Goal: Check status: Check status

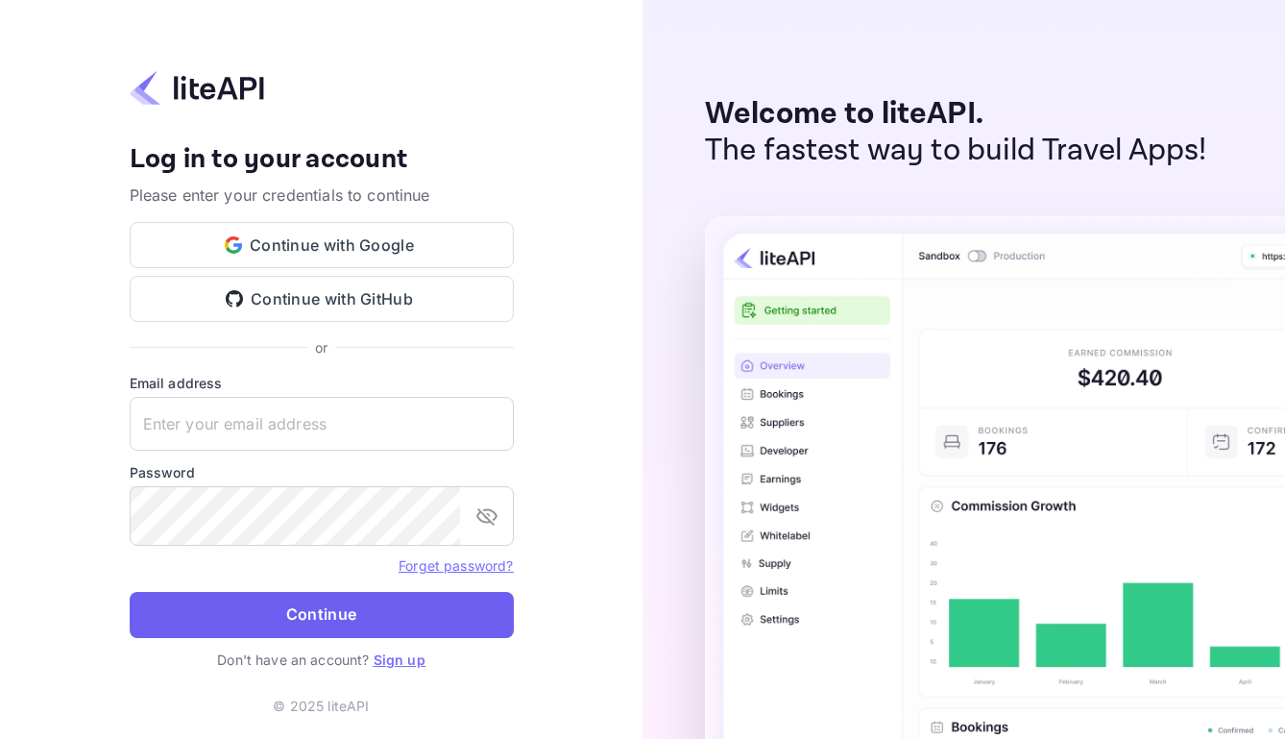
type input "[EMAIL_ADDRESS][DOMAIN_NAME]"
click at [362, 625] on button "Continue" at bounding box center [322, 615] width 384 height 46
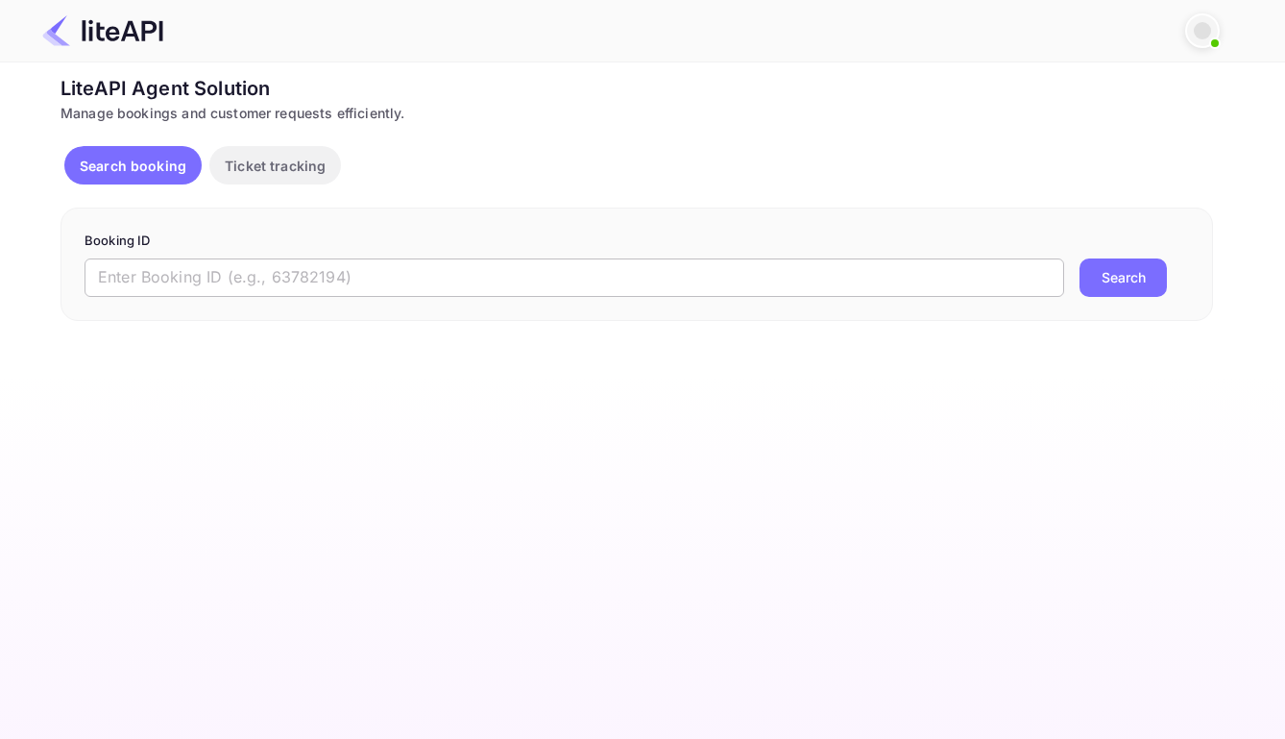
click at [479, 281] on input "text" at bounding box center [575, 277] width 980 height 38
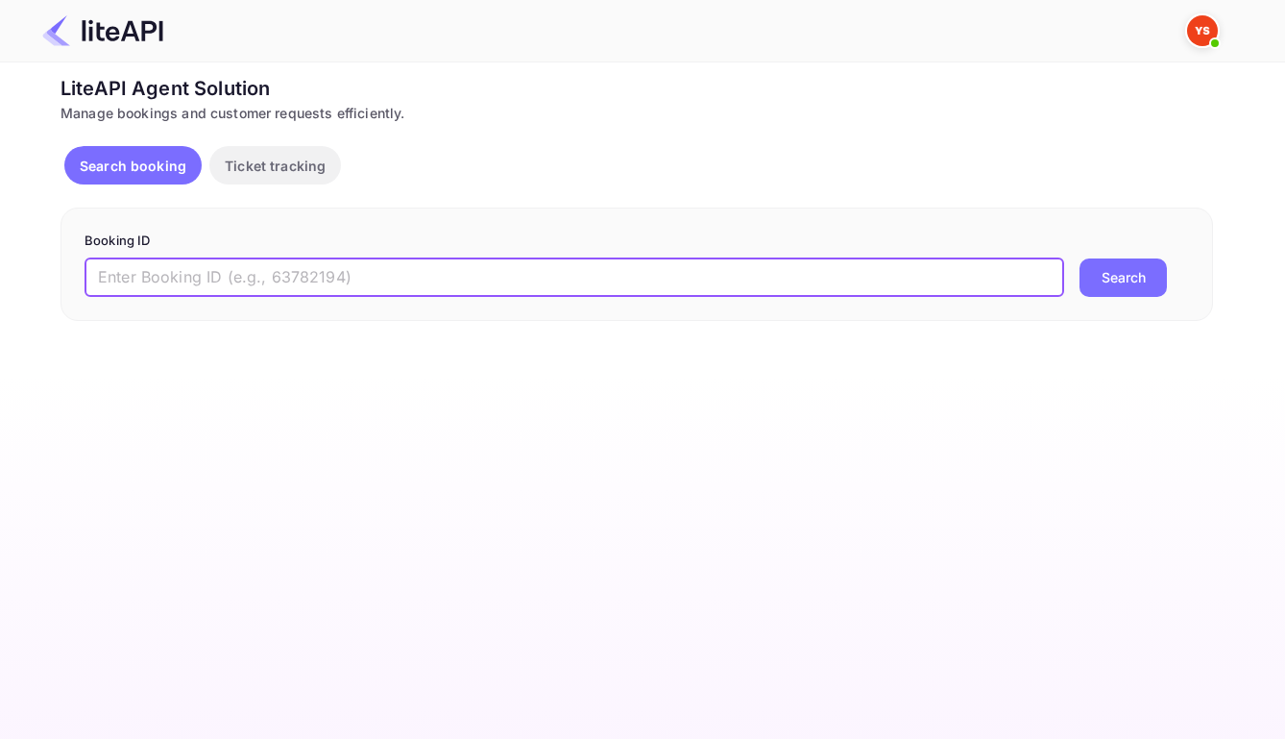
paste input "8935393"
type input "8935393"
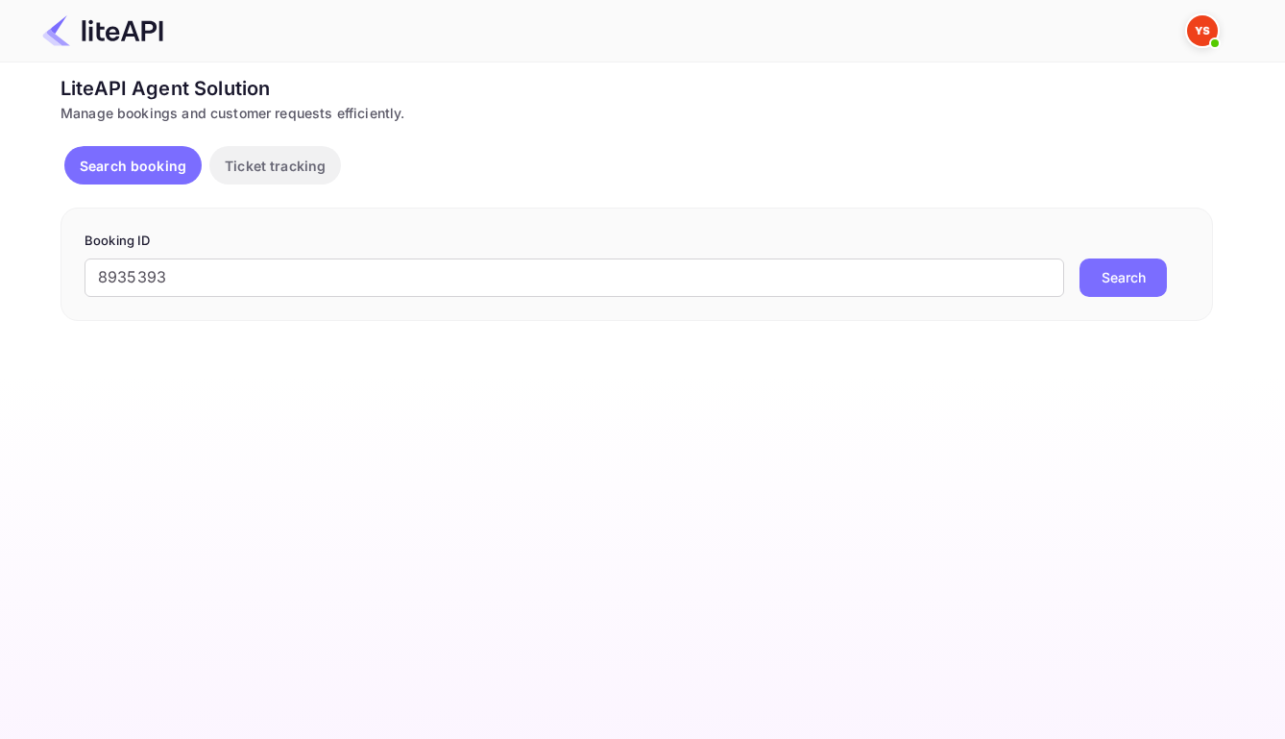
click at [1111, 295] on button "Search" at bounding box center [1123, 277] width 87 height 38
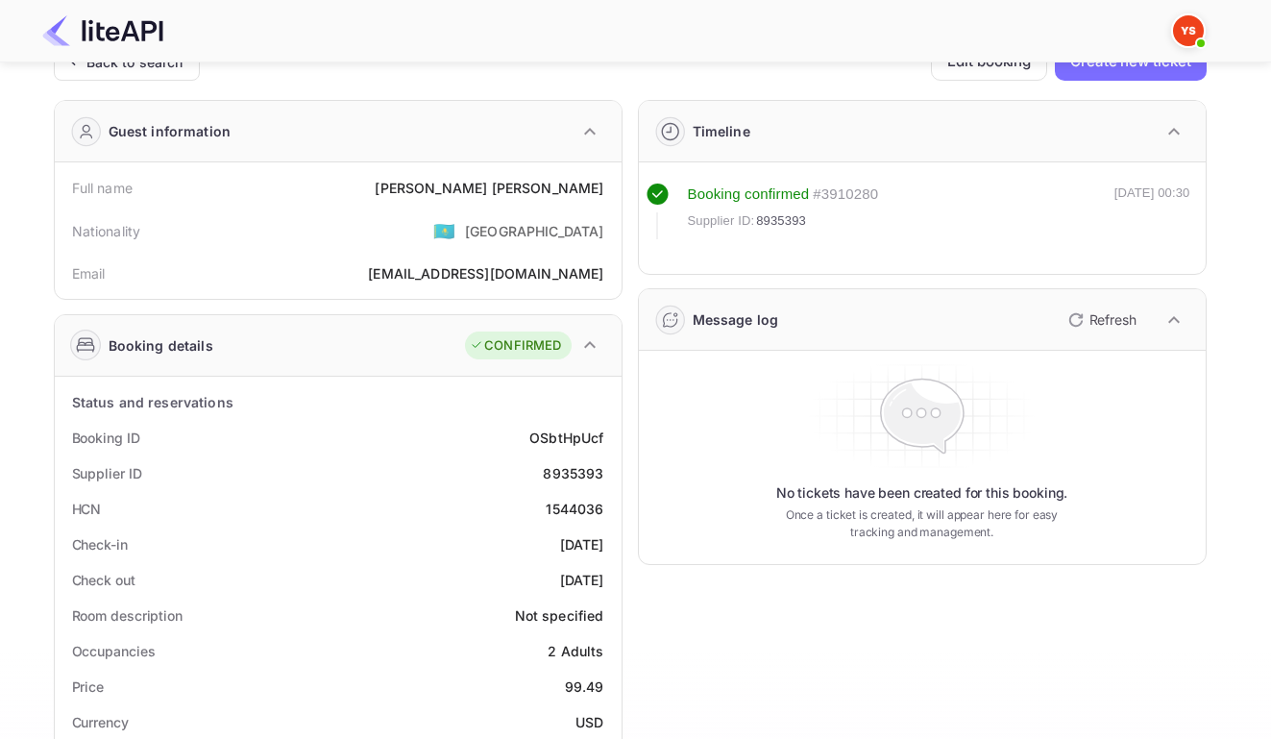
scroll to position [28, 0]
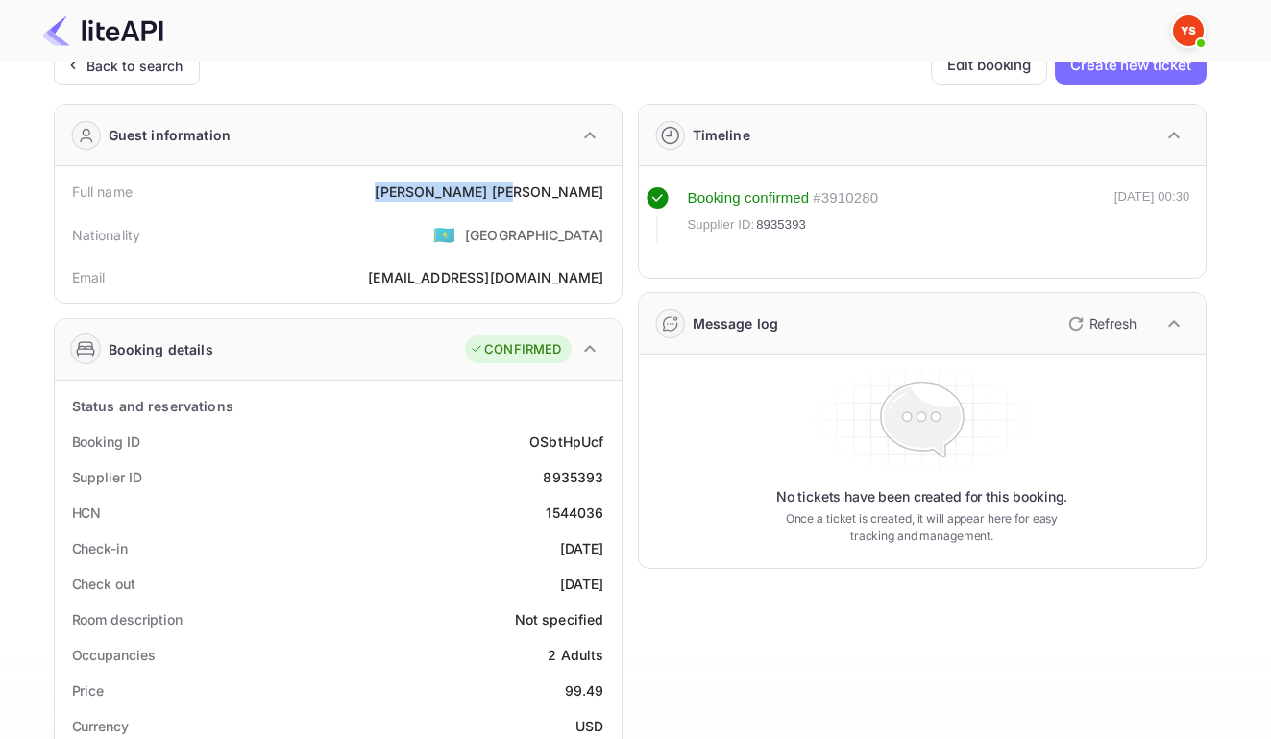
drag, startPoint x: 522, startPoint y: 195, endPoint x: 602, endPoint y: 197, distance: 80.7
click at [602, 197] on div "Full name [PERSON_NAME]" at bounding box center [337, 192] width 551 height 36
copy div "[PERSON_NAME]"
drag, startPoint x: 525, startPoint y: 453, endPoint x: 599, endPoint y: 456, distance: 74.0
click at [599, 456] on div "Booking ID OSbtHpUcf" at bounding box center [337, 442] width 551 height 36
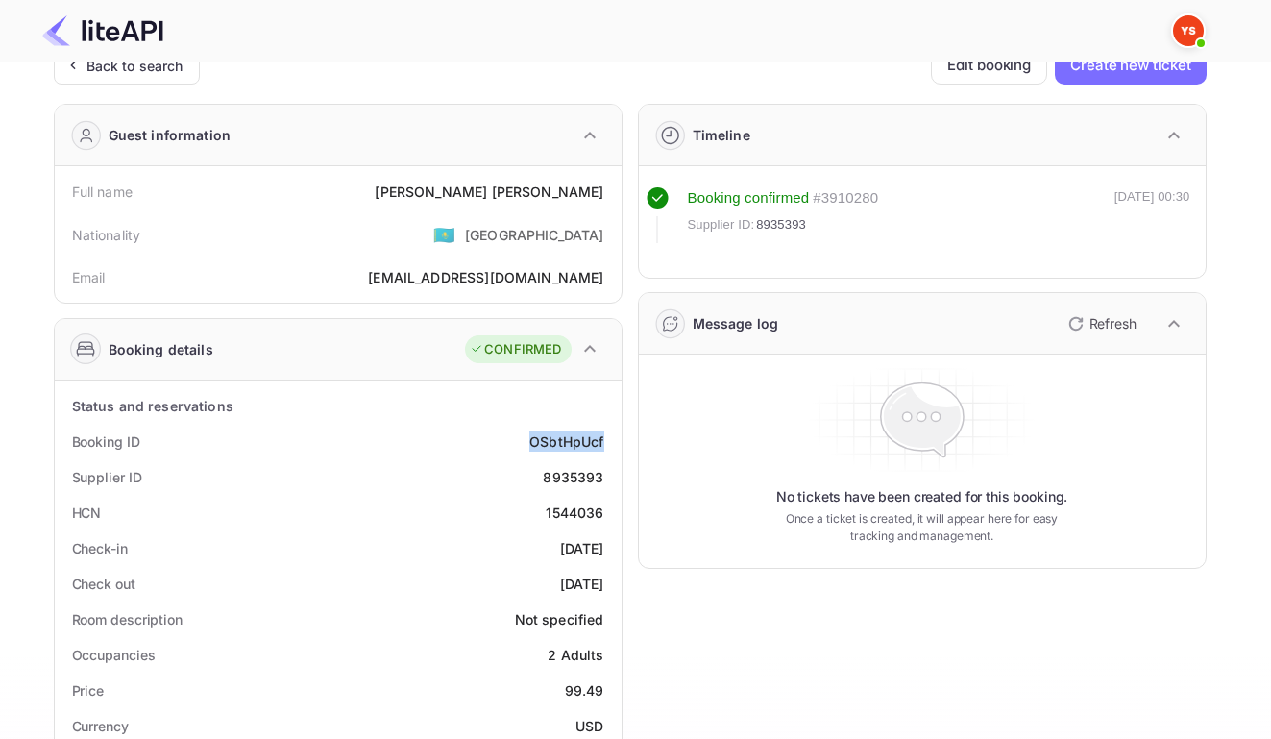
copy div "OSbtHpUcf"
drag, startPoint x: 541, startPoint y: 486, endPoint x: 604, endPoint y: 492, distance: 63.7
click at [604, 492] on div "Supplier ID 8935393" at bounding box center [337, 477] width 551 height 36
copy div "8935393"
drag, startPoint x: 524, startPoint y: 558, endPoint x: 601, endPoint y: 560, distance: 77.8
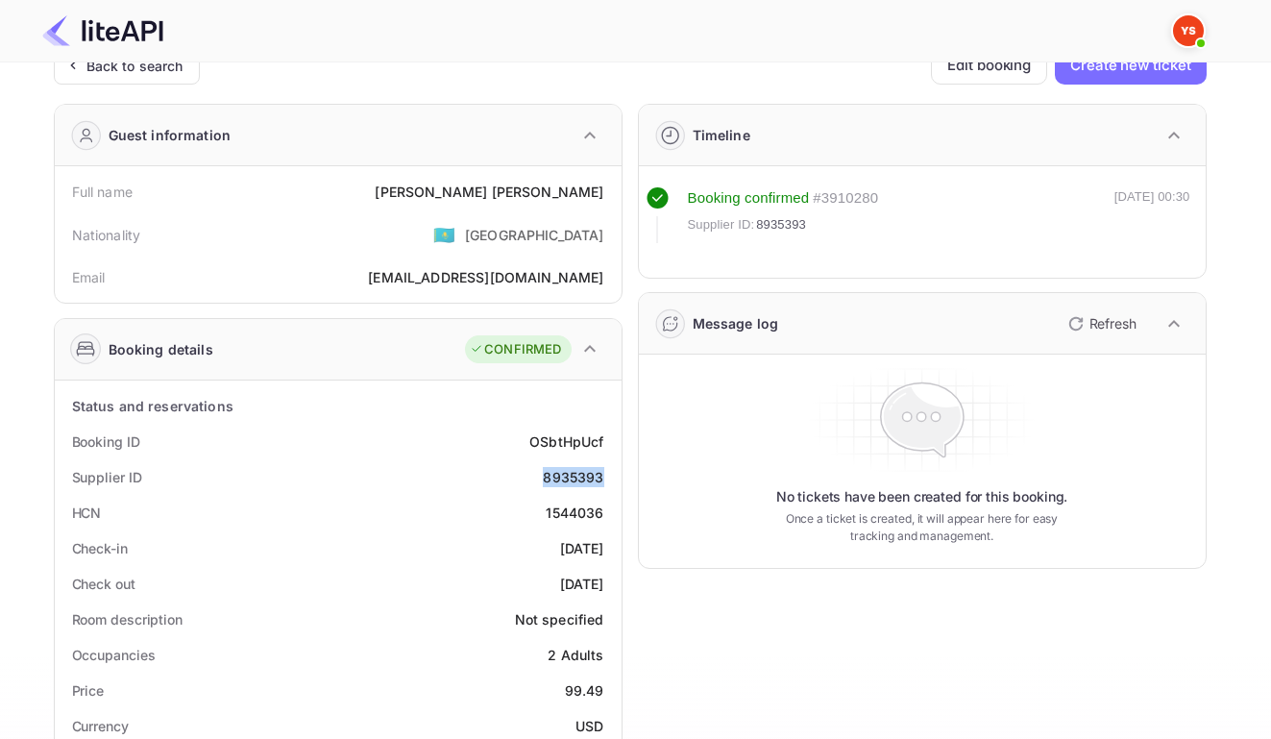
click at [601, 560] on div "Check-in 2025-08-17" at bounding box center [337, 548] width 551 height 36
copy div "2025-08-17"
drag, startPoint x: 516, startPoint y: 589, endPoint x: 604, endPoint y: 597, distance: 88.7
click at [604, 597] on div "Check out 2025-08-18" at bounding box center [337, 584] width 551 height 36
copy div "2025-08-18"
